Goal: Task Accomplishment & Management: Use online tool/utility

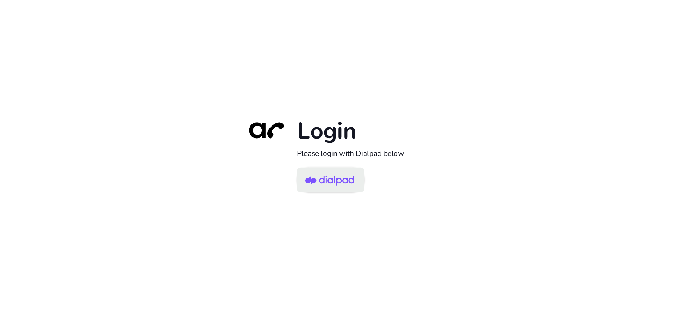
click at [332, 180] on img at bounding box center [329, 180] width 49 height 23
click at [343, 180] on img at bounding box center [329, 180] width 49 height 23
